Goal: Use online tool/utility: Utilize a website feature to perform a specific function

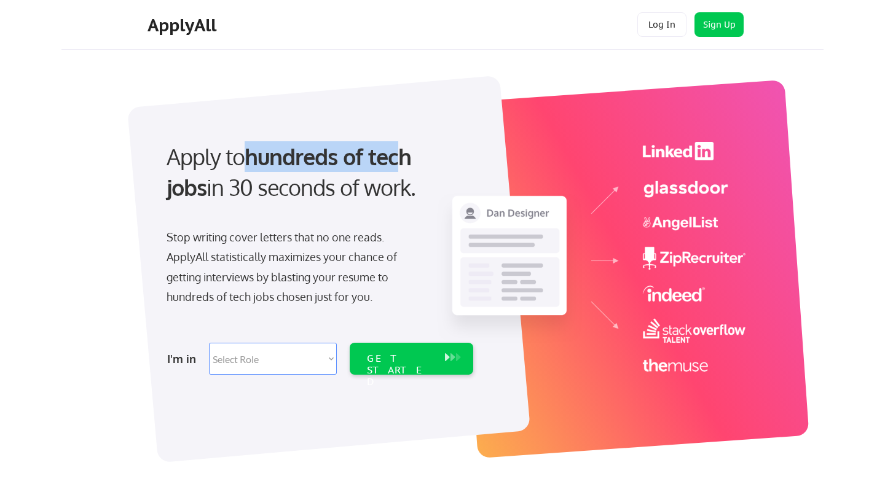
drag, startPoint x: 241, startPoint y: 164, endPoint x: 409, endPoint y: 171, distance: 168.5
click at [409, 171] on div "Apply to hundreds of tech jobs in 30 seconds of work." at bounding box center [318, 172] width 302 height 62
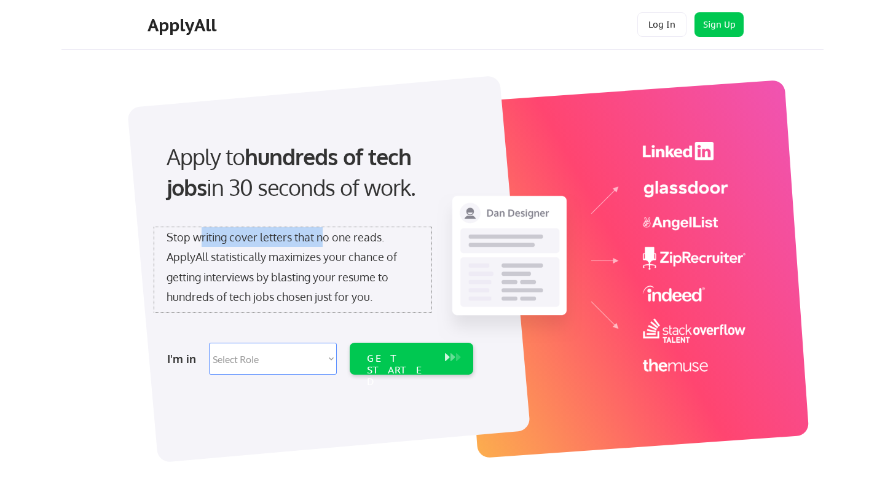
drag, startPoint x: 200, startPoint y: 231, endPoint x: 325, endPoint y: 235, distance: 125.4
click at [325, 235] on div "Stop writing cover letters that no one reads. ApplyAll statistically maximizes …" at bounding box center [293, 267] width 253 height 80
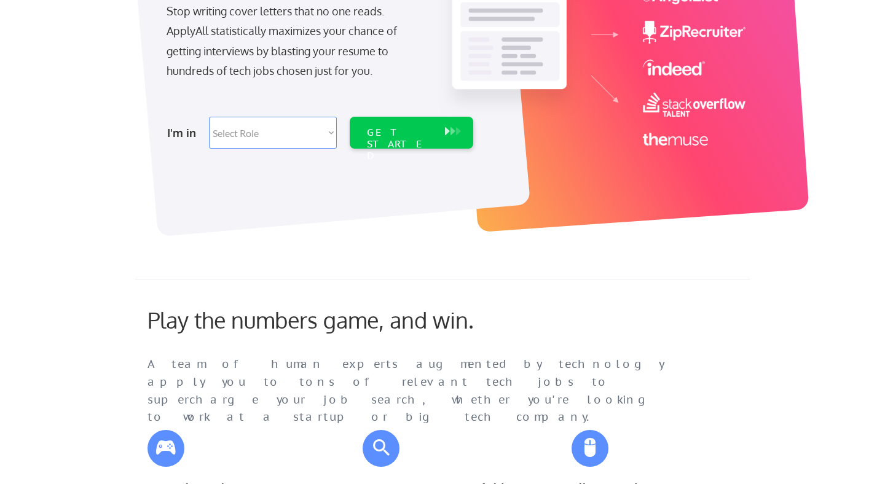
scroll to position [304, 0]
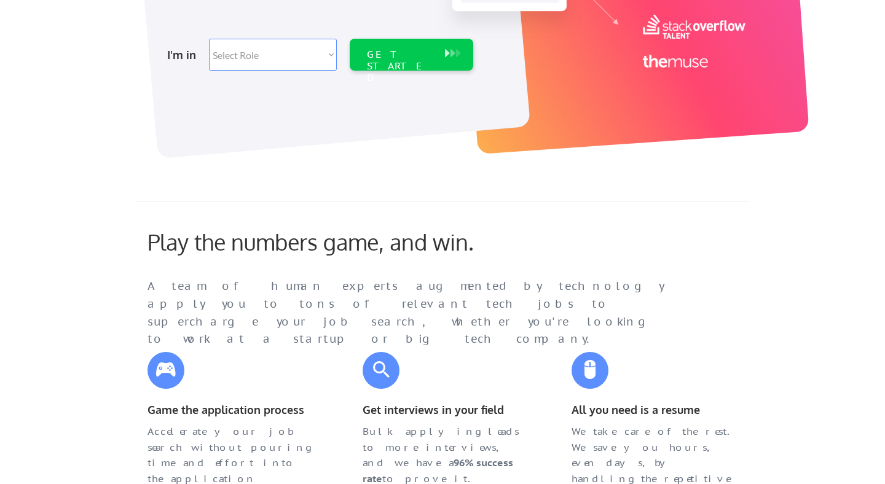
click at [287, 65] on select "Select Role Software Engineering Product Management Customer Success Sales UI/U…" at bounding box center [273, 55] width 128 height 32
select select ""sales0""
click at [209, 39] on select "Select Role Software Engineering Product Management Customer Success Sales UI/U…" at bounding box center [273, 55] width 128 height 32
select select ""sales0""
click at [368, 66] on div "GET STARTED" at bounding box center [400, 55] width 78 height 32
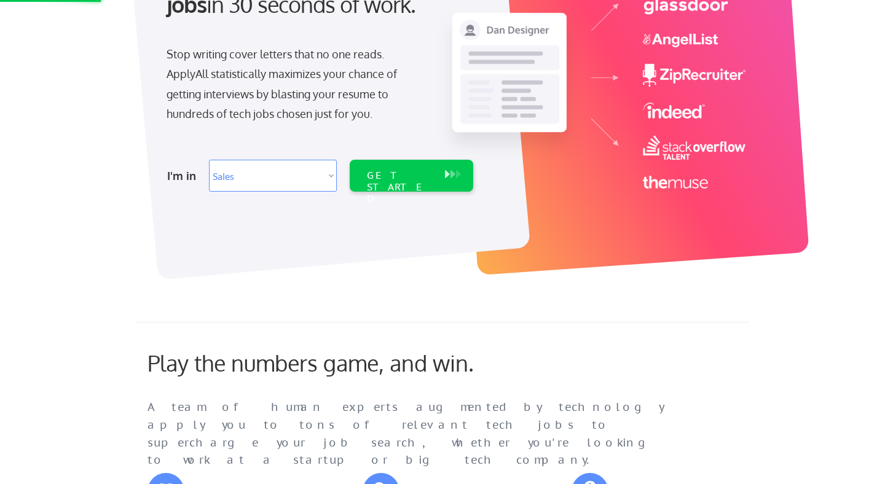
scroll to position [135, 0]
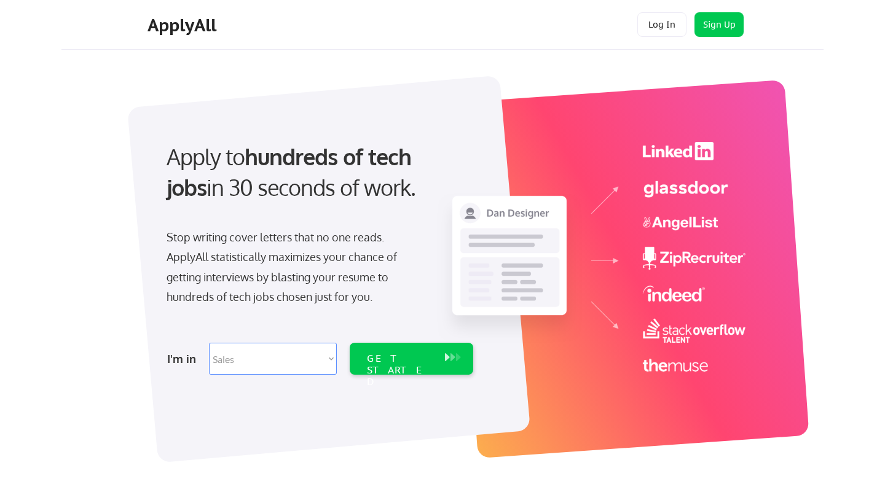
select select ""sales0""
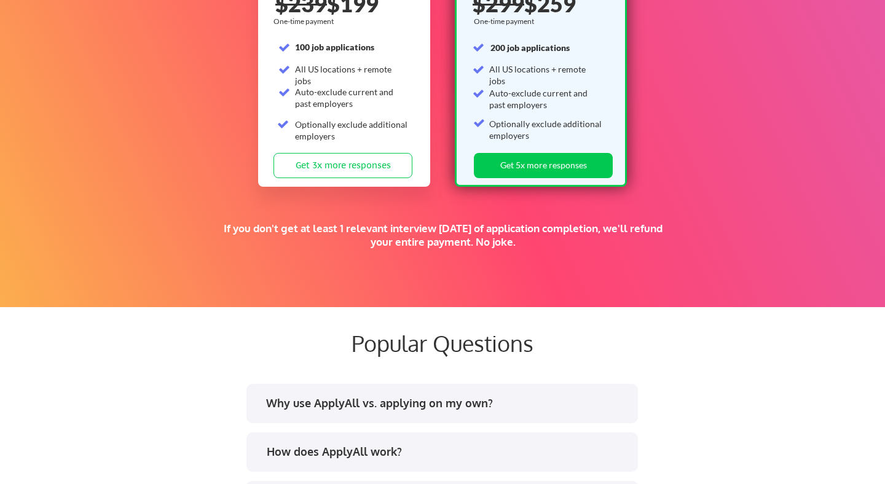
scroll to position [2042, 0]
